Goal: Leave review/rating: Leave review/rating

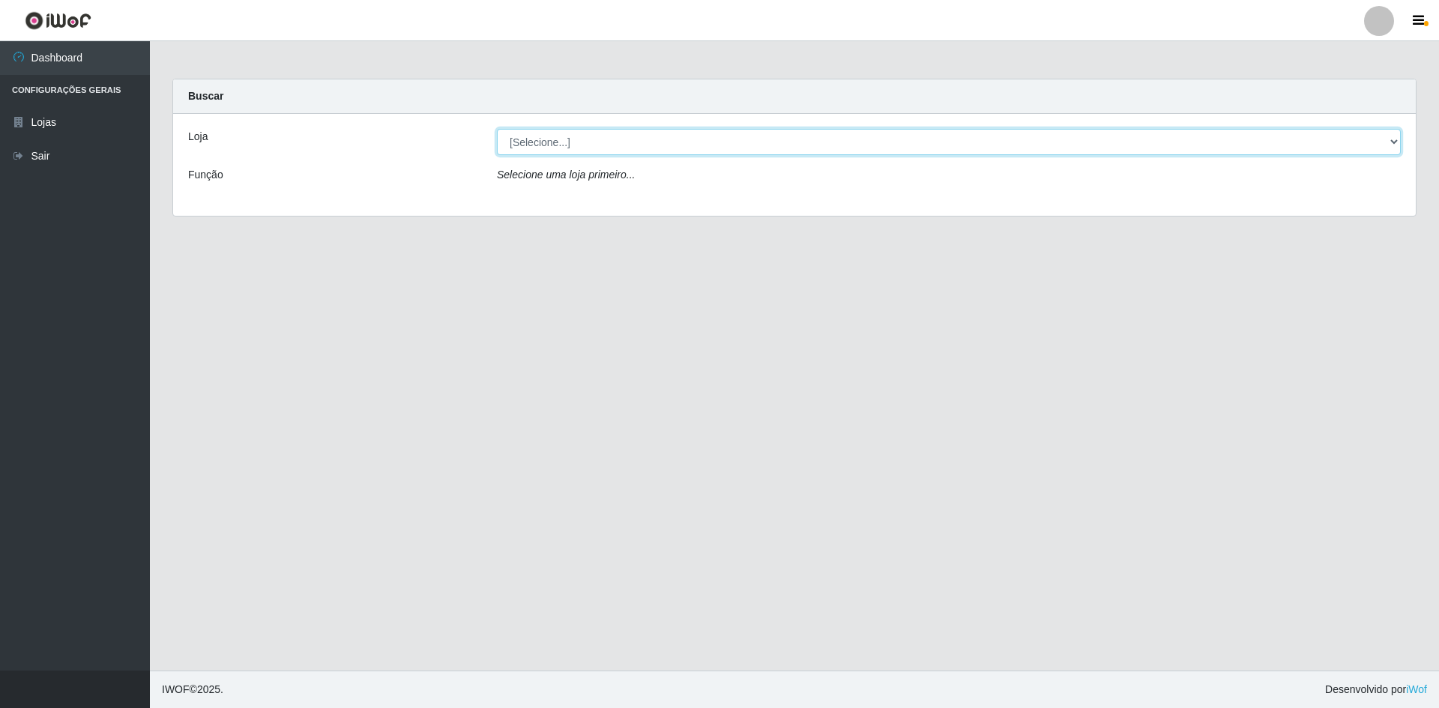
click at [1389, 140] on select "[Selecione...] Hiper Queiroz - [GEOGRAPHIC_DATA] [GEOGRAPHIC_DATA] [GEOGRAPHIC_…" at bounding box center [949, 142] width 904 height 26
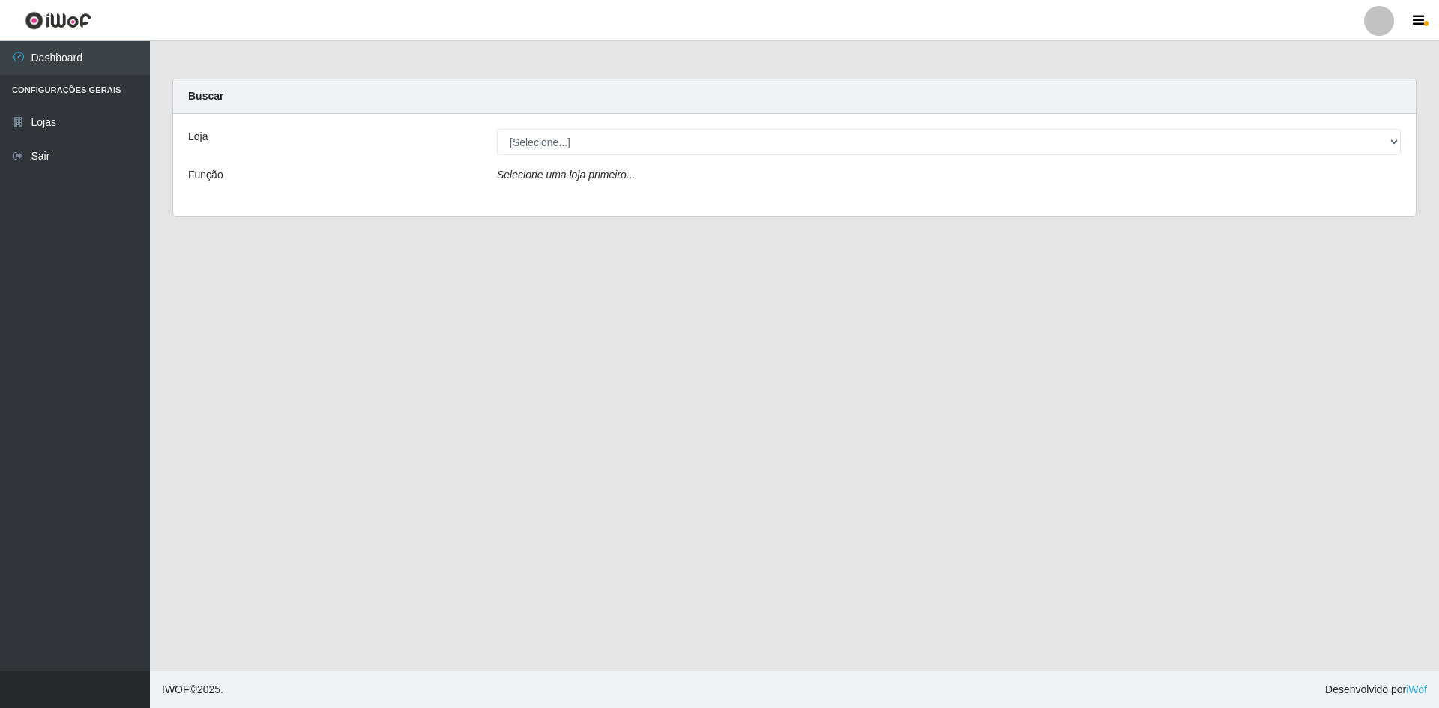
click at [1244, 218] on div "Carregando... Buscar Loja [Selecione...] Hiper Queiroz - [GEOGRAPHIC_DATA] Quei…" at bounding box center [794, 157] width 1267 height 156
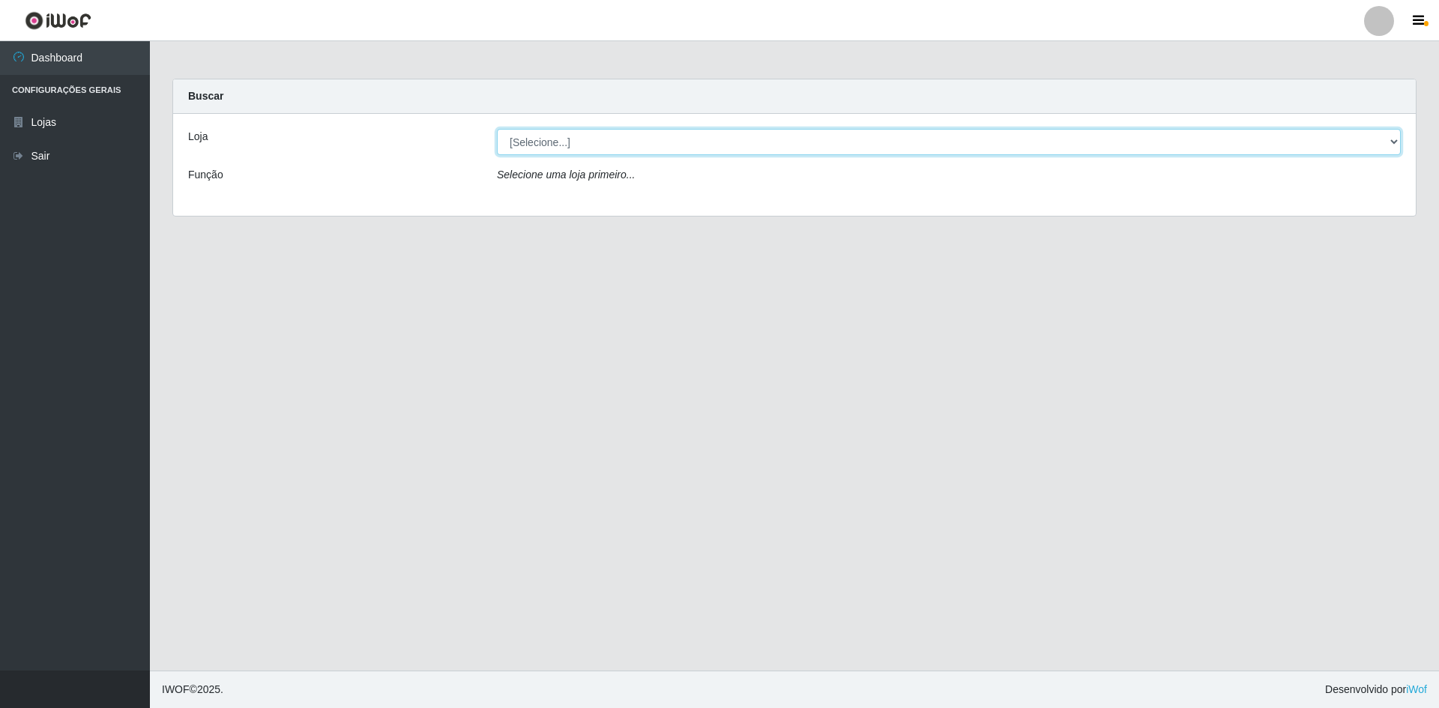
click at [1396, 143] on select "[Selecione...] Hiper Queiroz - [GEOGRAPHIC_DATA] [GEOGRAPHIC_DATA] [GEOGRAPHIC_…" at bounding box center [949, 142] width 904 height 26
select select "517"
click at [497, 129] on select "[Selecione...] Hiper Queiroz - [GEOGRAPHIC_DATA] [GEOGRAPHIC_DATA] [GEOGRAPHIC_…" at bounding box center [949, 142] width 904 height 26
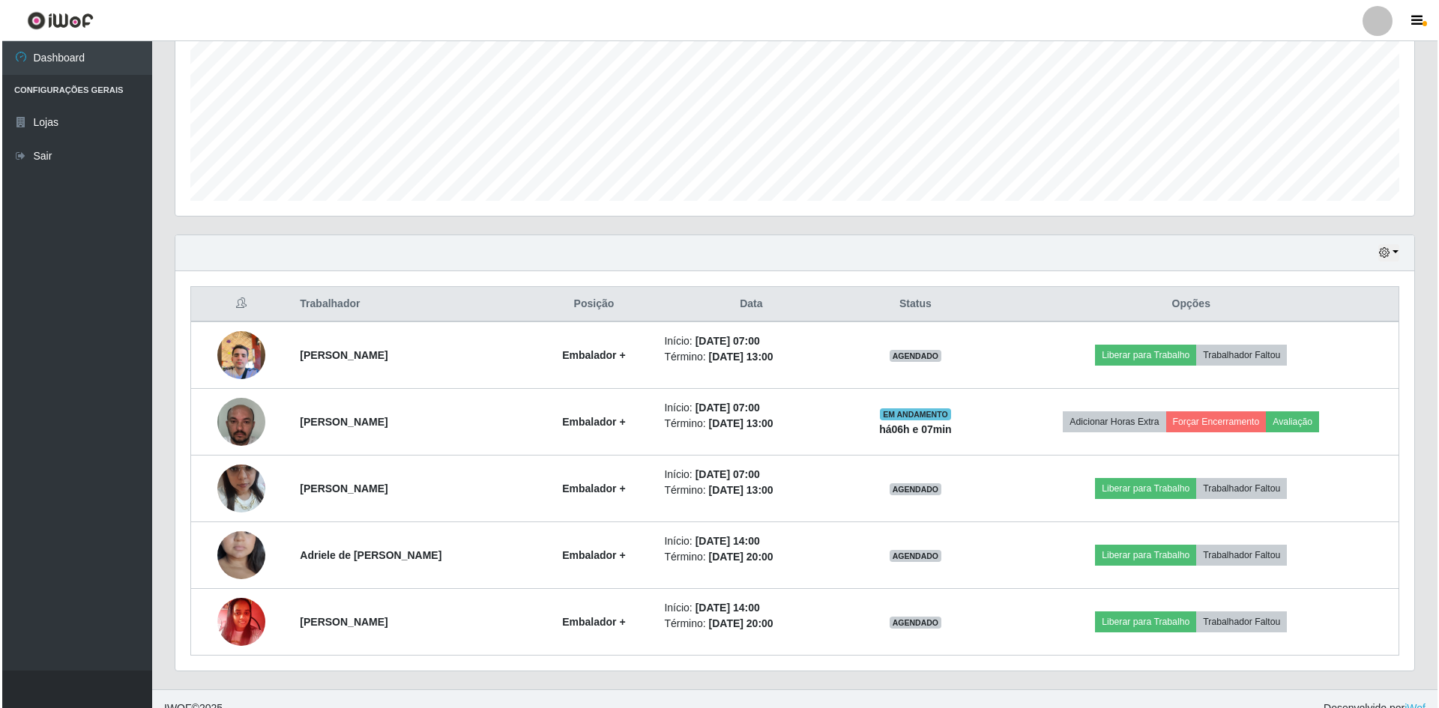
scroll to position [354, 0]
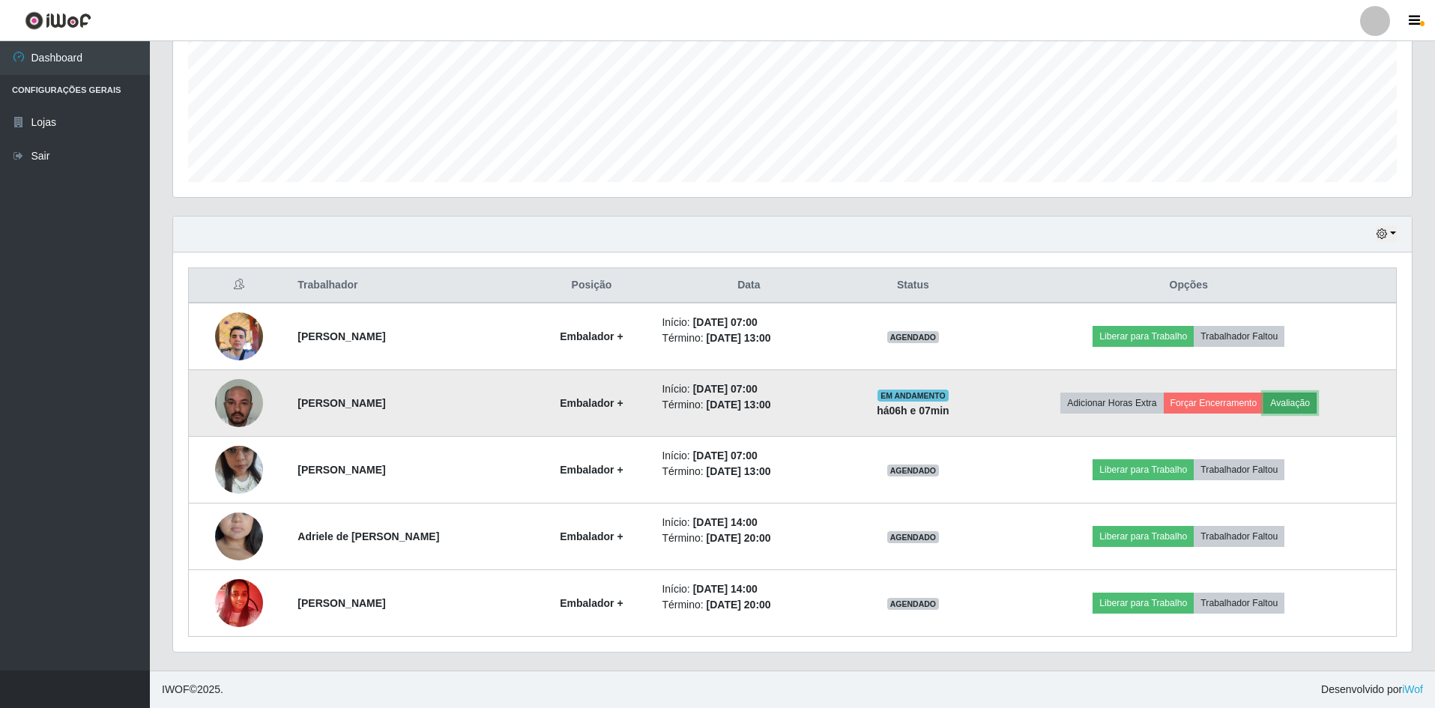
click at [1315, 400] on button "Avaliação" at bounding box center [1290, 403] width 53 height 21
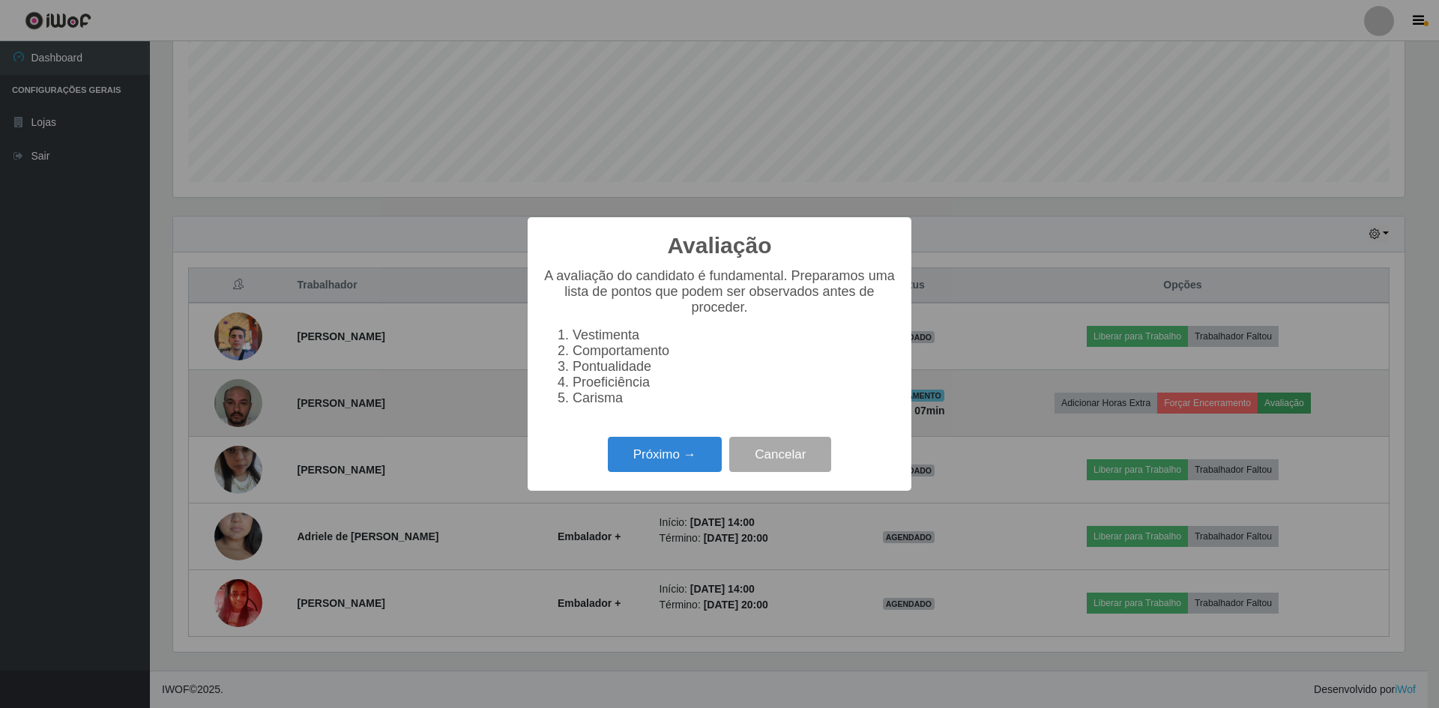
scroll to position [311, 1232]
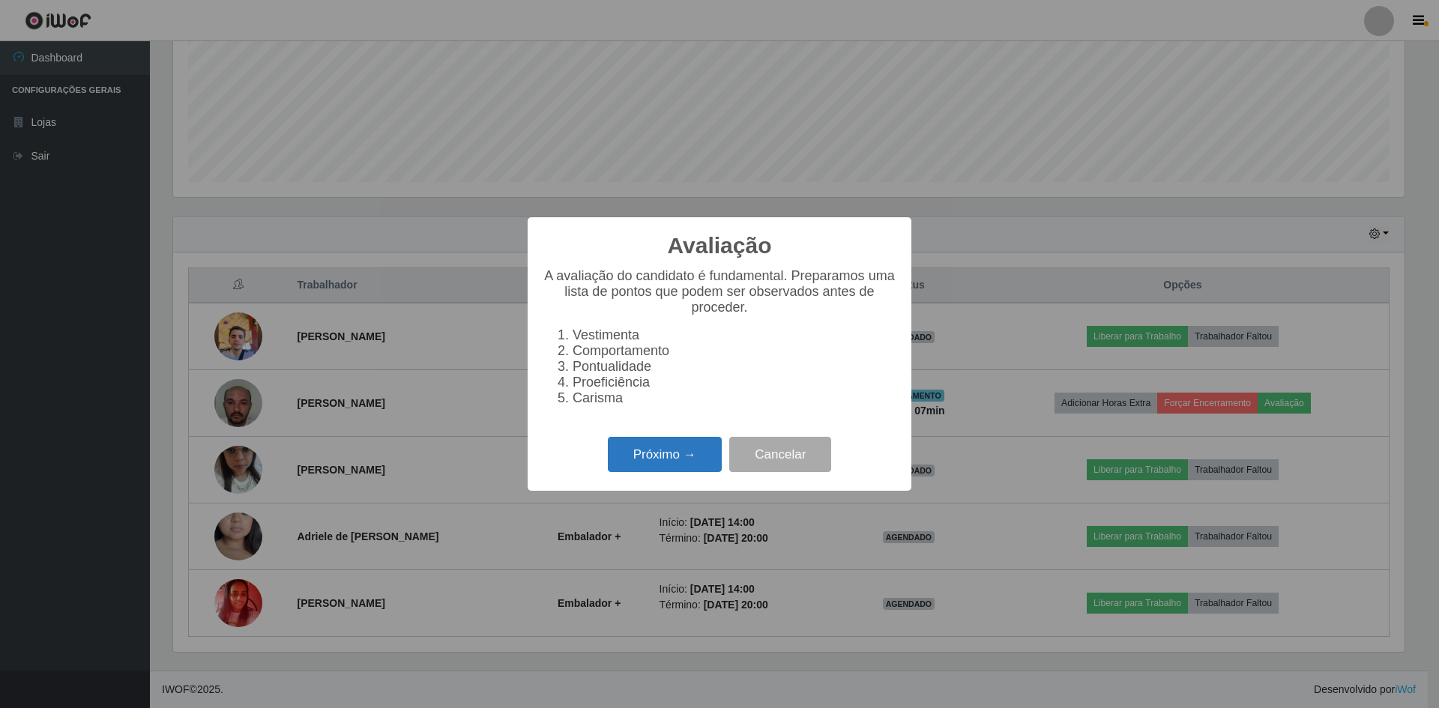
click at [685, 472] on button "Próximo →" at bounding box center [665, 454] width 114 height 35
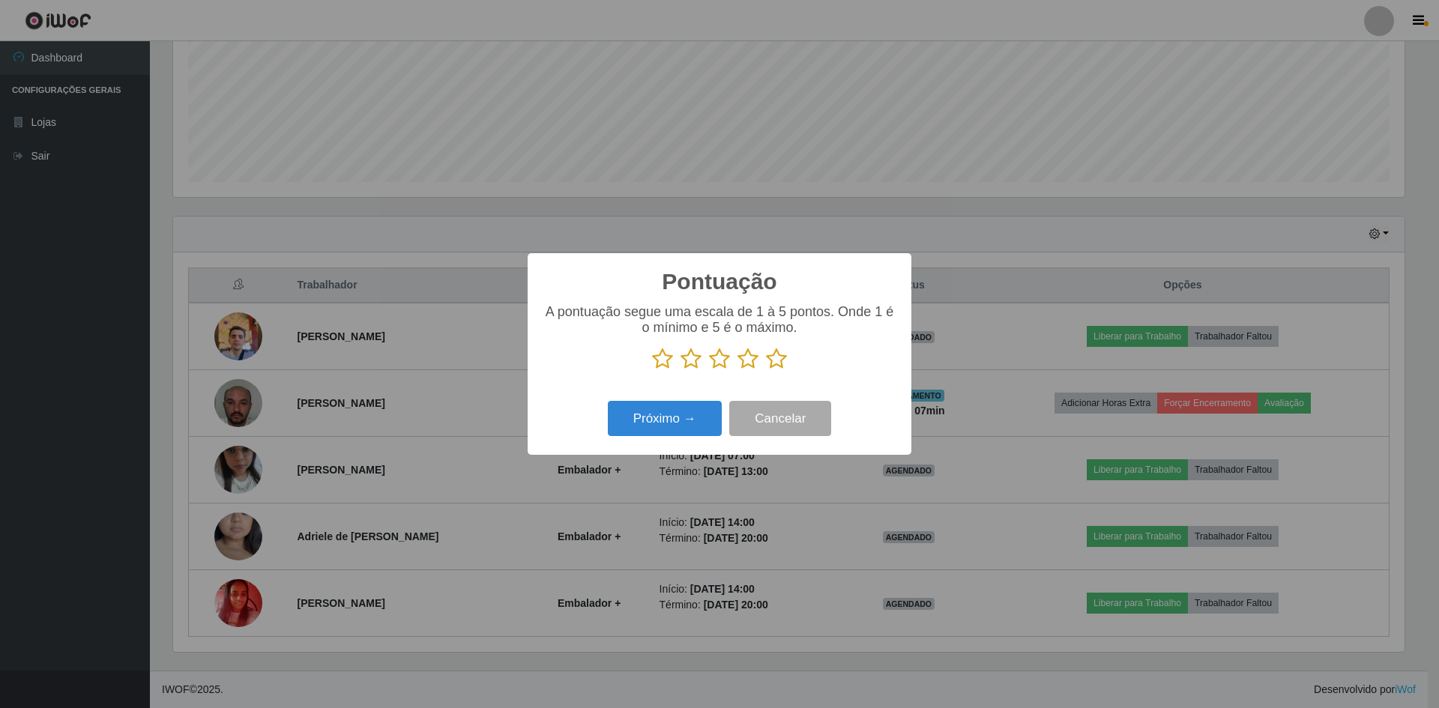
click at [678, 440] on div "Próximo → Cancelar" at bounding box center [720, 418] width 354 height 43
click at [696, 366] on icon at bounding box center [691, 359] width 21 height 22
click at [681, 370] on input "radio" at bounding box center [681, 370] width 0 height 0
click at [714, 365] on icon at bounding box center [719, 359] width 21 height 22
click at [709, 370] on input "radio" at bounding box center [709, 370] width 0 height 0
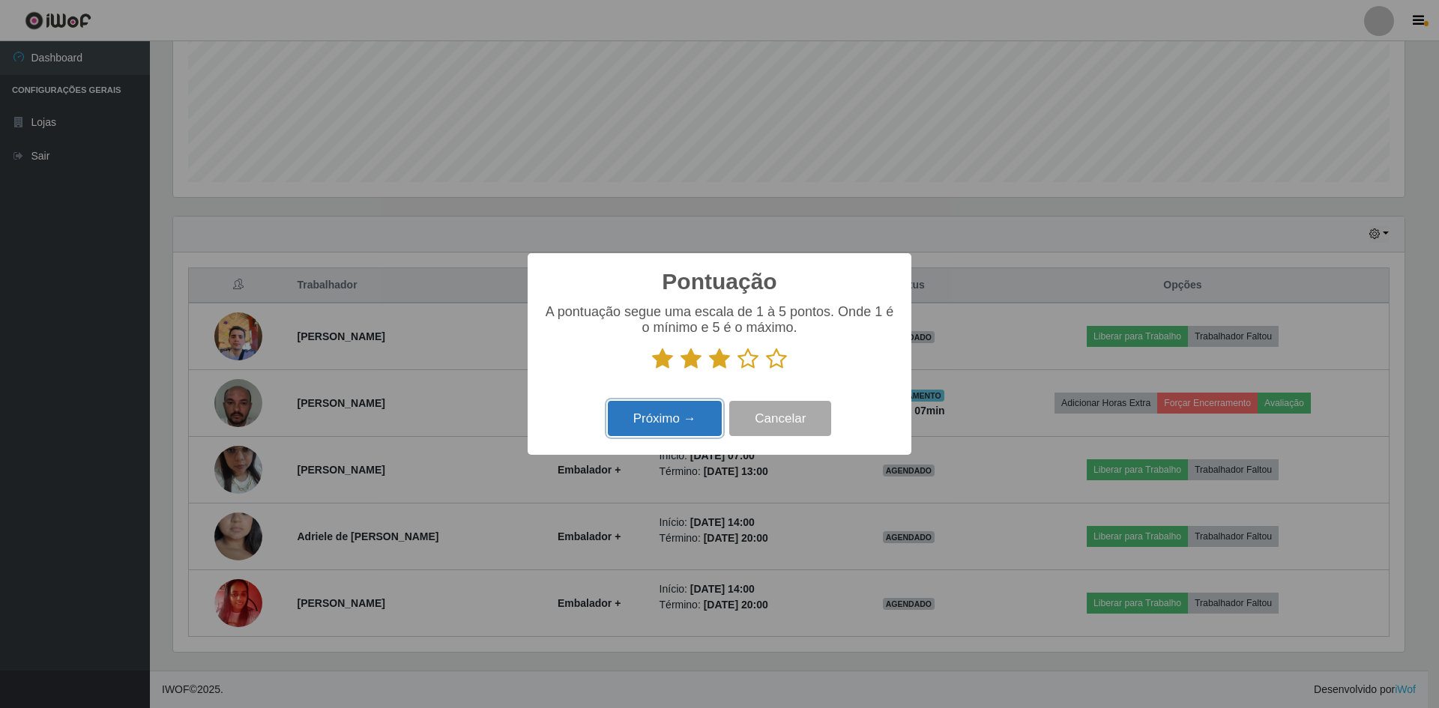
click at [702, 419] on button "Próximo →" at bounding box center [665, 418] width 114 height 35
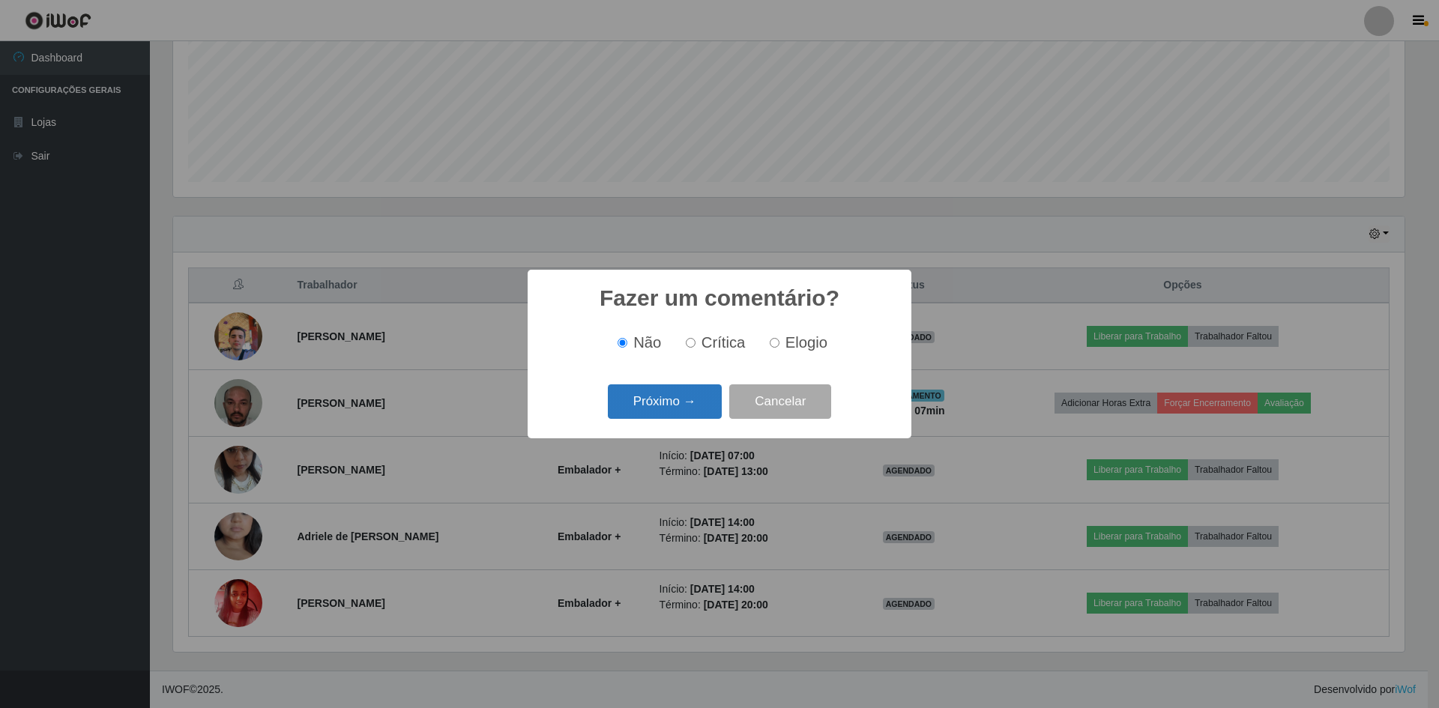
click at [672, 403] on button "Próximo →" at bounding box center [665, 402] width 114 height 35
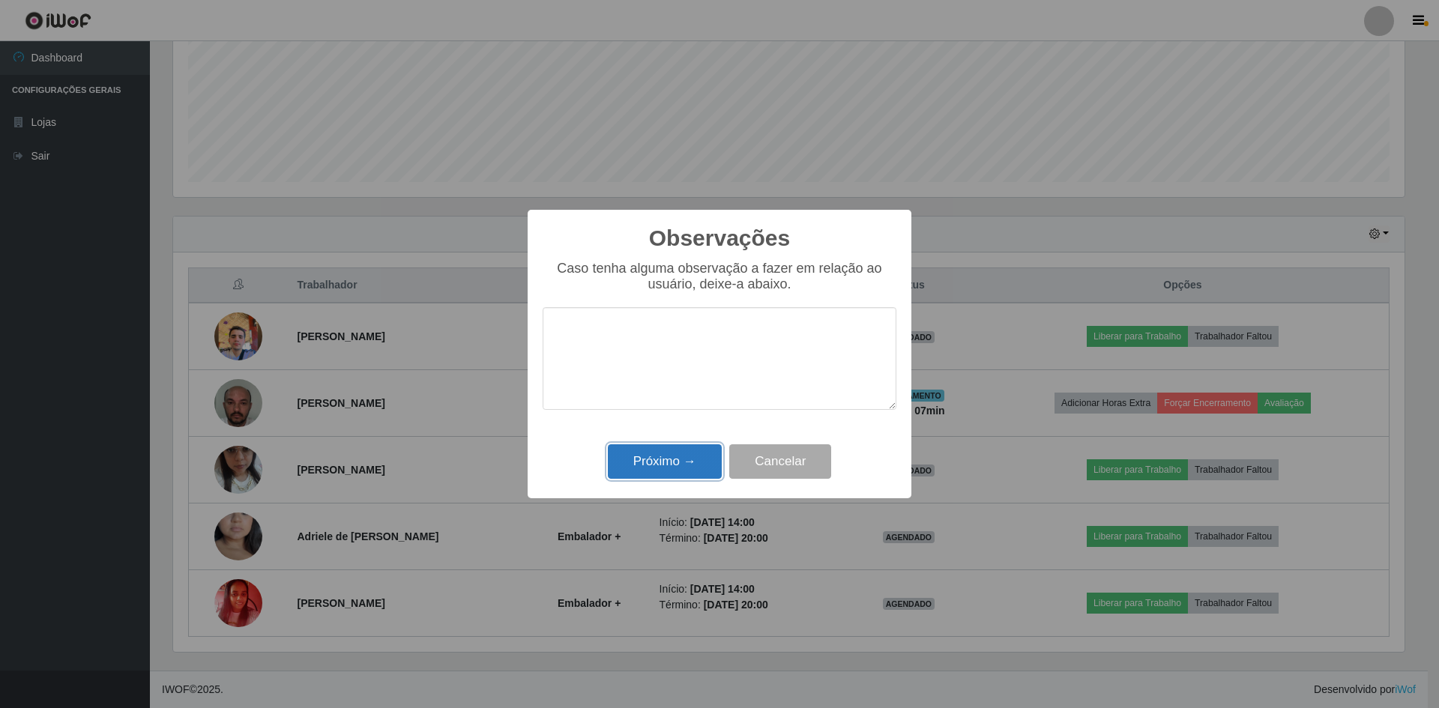
click at [663, 466] on button "Próximo →" at bounding box center [665, 461] width 114 height 35
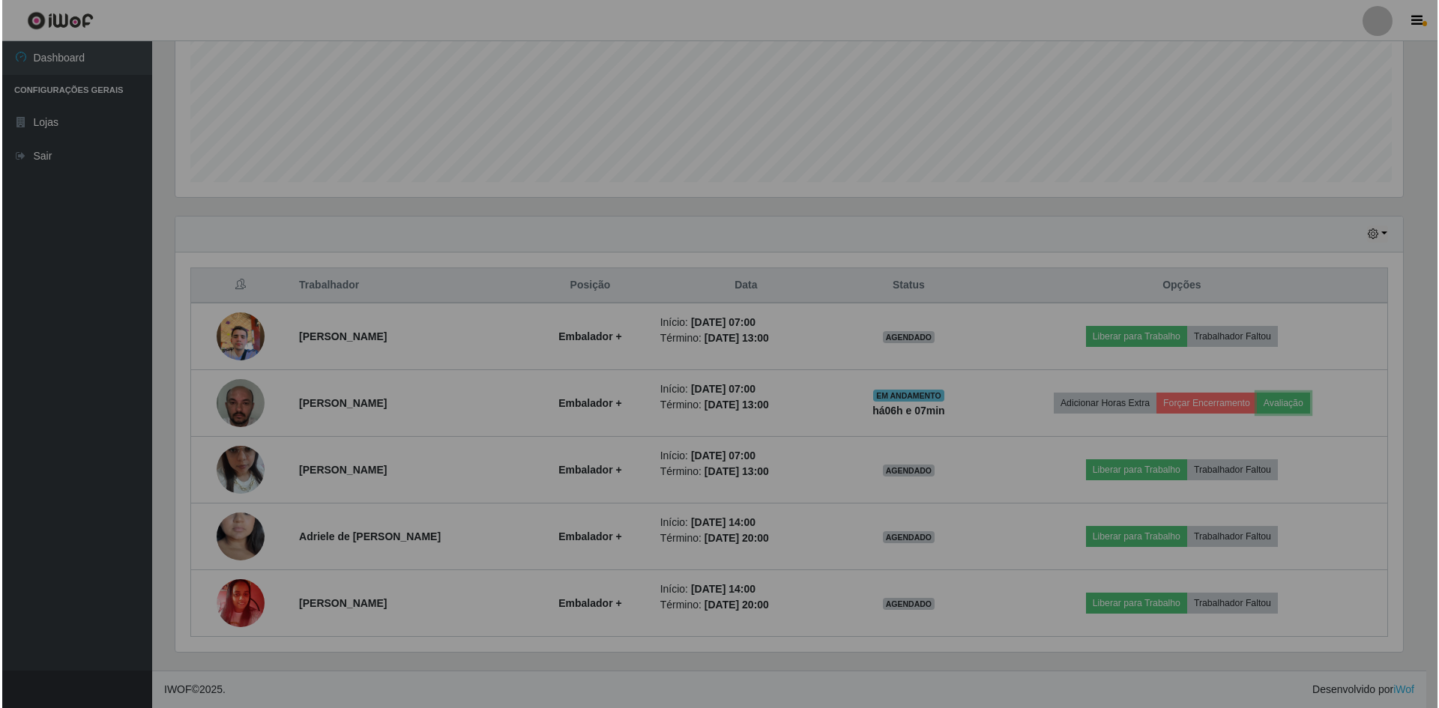
scroll to position [311, 1239]
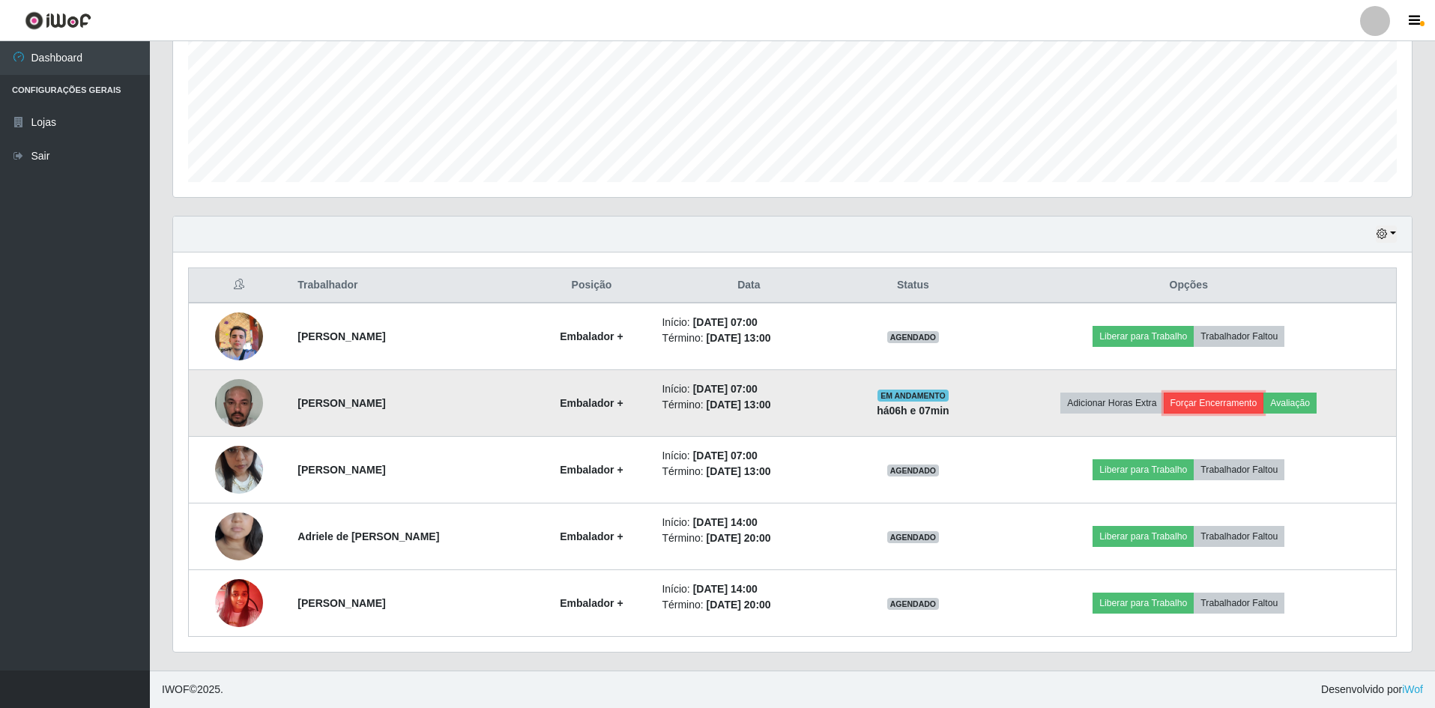
click at [1245, 402] on button "Forçar Encerramento" at bounding box center [1214, 403] width 100 height 21
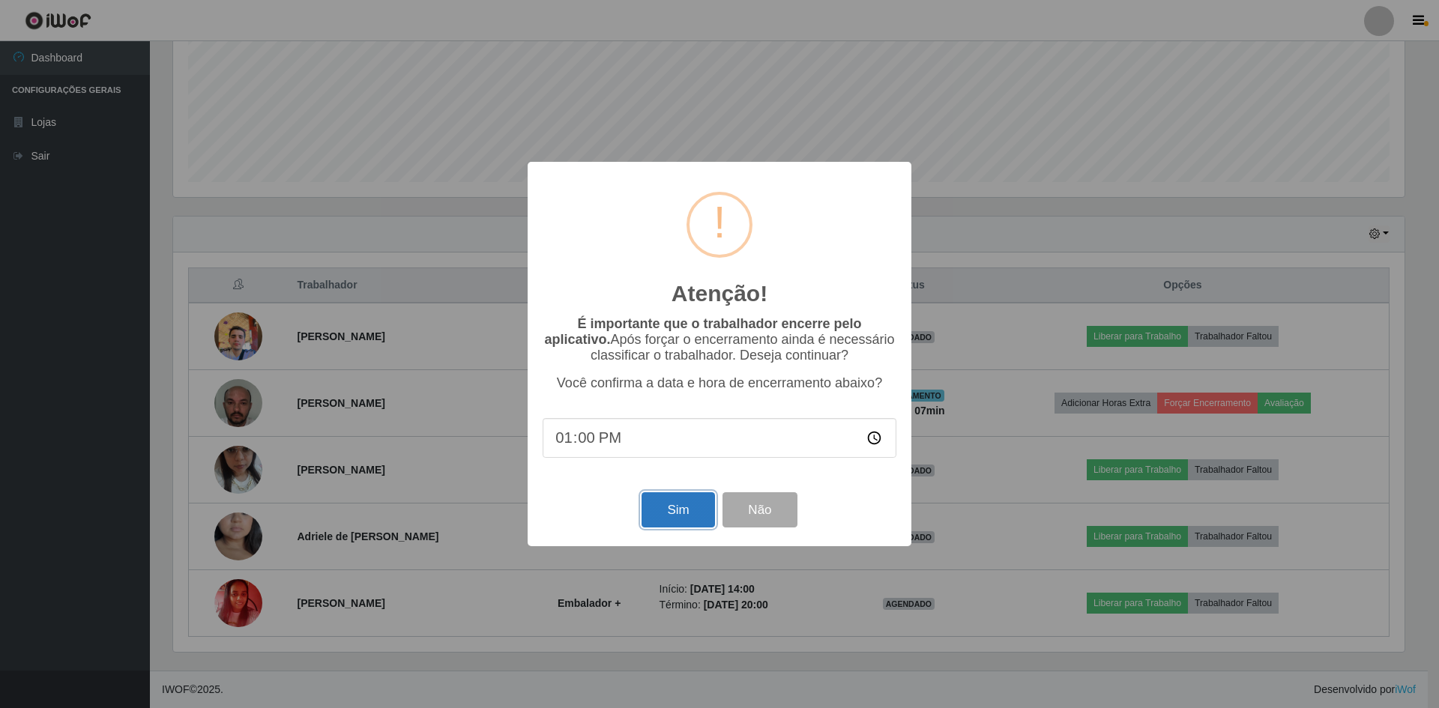
click at [688, 508] on button "Sim" at bounding box center [678, 509] width 73 height 35
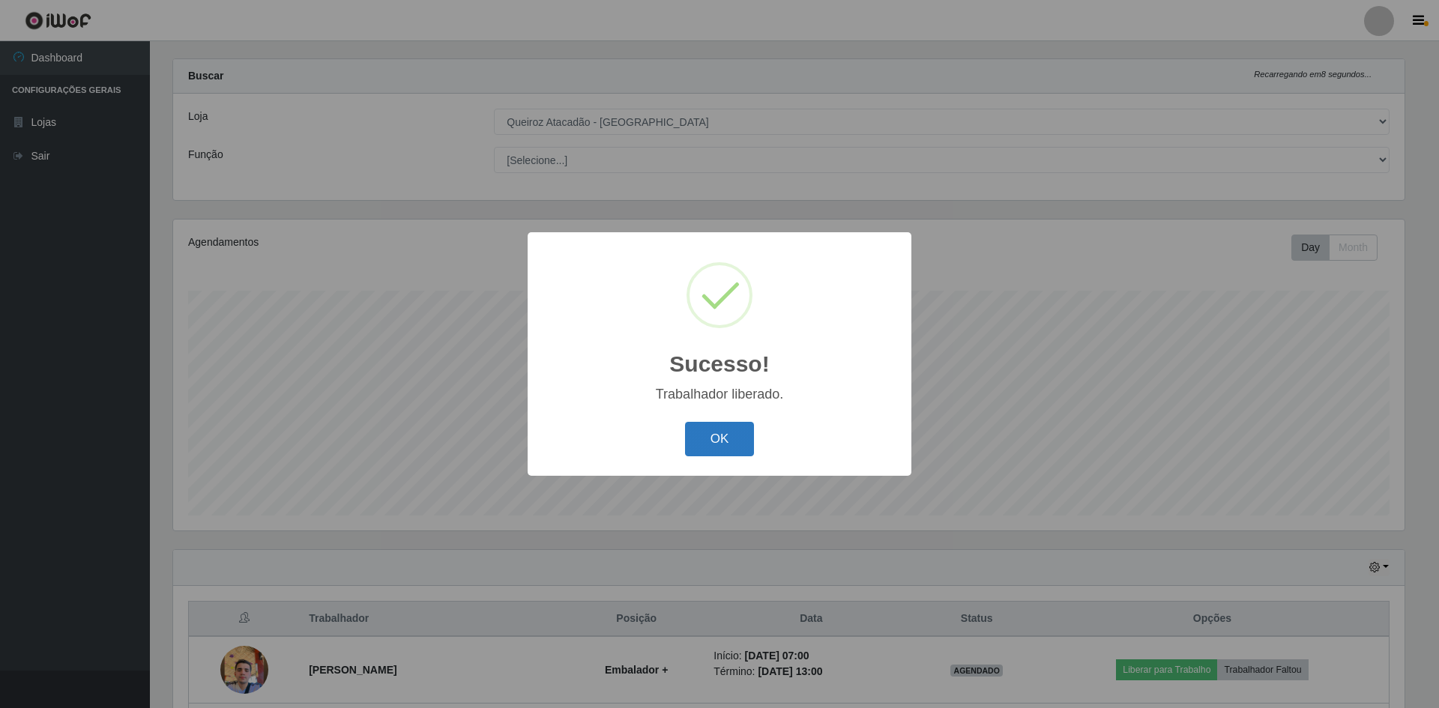
click at [737, 440] on button "OK" at bounding box center [720, 439] width 70 height 35
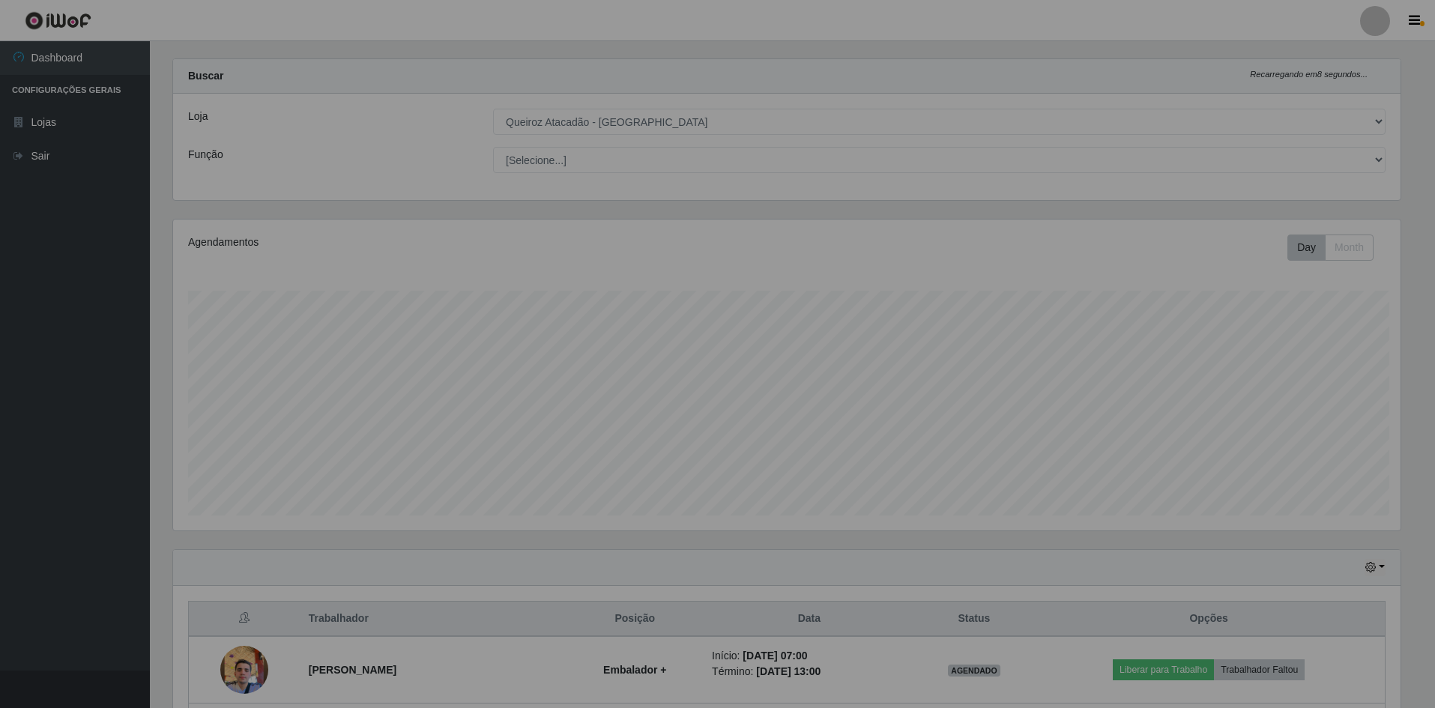
scroll to position [311, 1239]
